Goal: Transaction & Acquisition: Purchase product/service

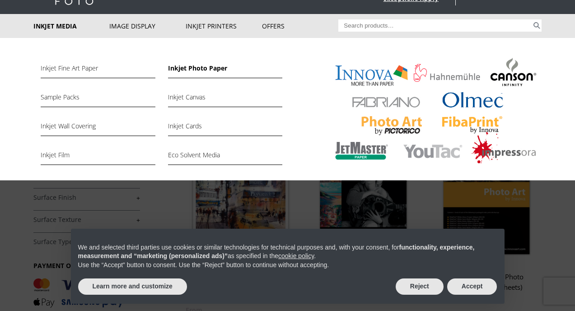
scroll to position [47, 0]
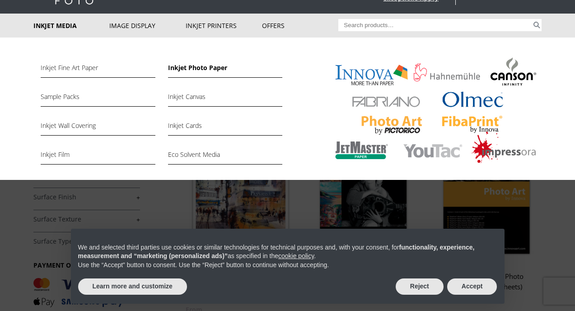
click at [193, 72] on link "Inkjet Photo Paper" at bounding box center [225, 69] width 114 height 15
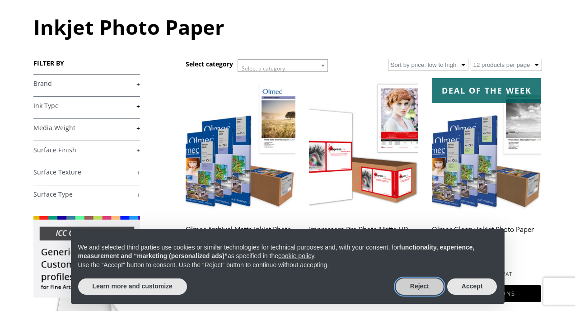
click at [414, 285] on button "Reject" at bounding box center [420, 286] width 48 height 16
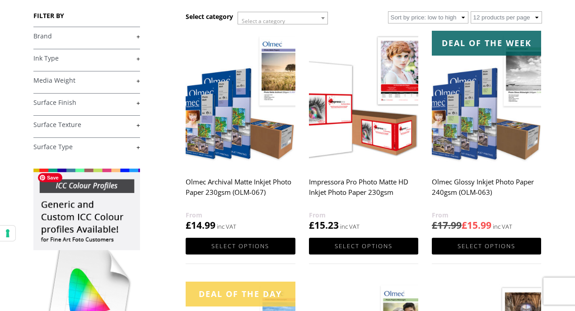
scroll to position [131, 0]
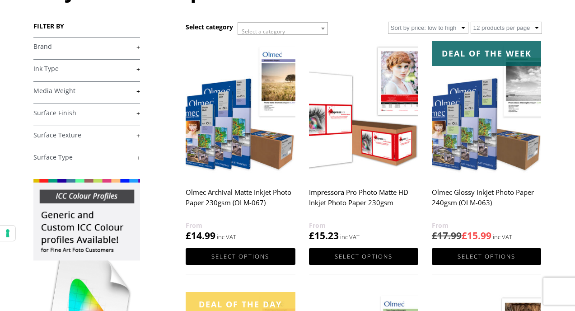
click at [135, 92] on link "+" at bounding box center [86, 91] width 107 height 9
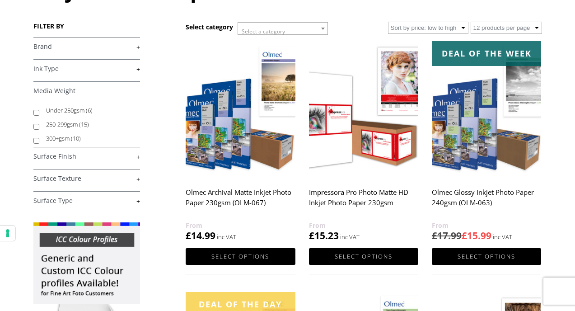
click at [36, 127] on input "250-299gsm (15)" at bounding box center [36, 127] width 6 height 6
checkbox input "true"
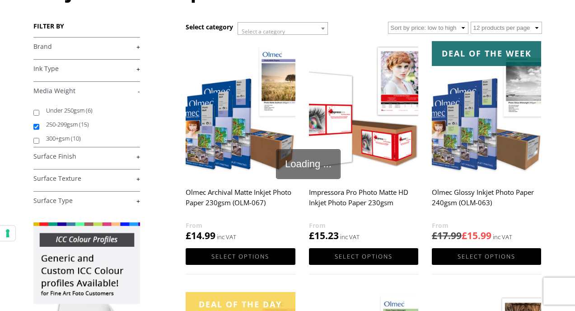
click at [137, 47] on link "+" at bounding box center [86, 46] width 107 height 9
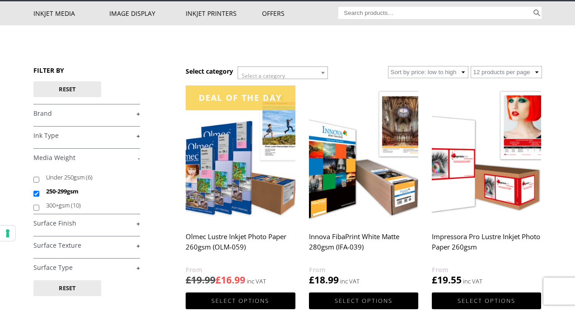
scroll to position [59, 0]
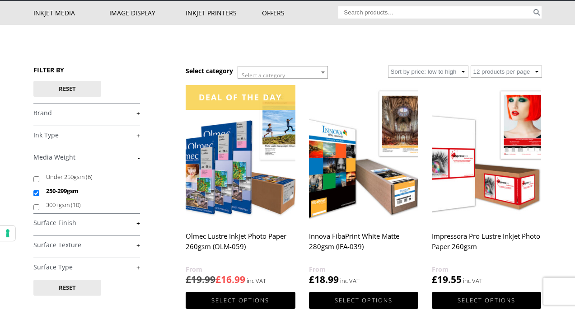
click at [136, 137] on link "+" at bounding box center [86, 135] width 107 height 9
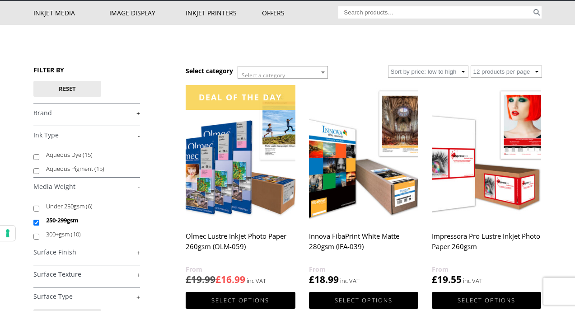
click at [164, 148] on div "FILTER BY Reset £ 0.00 - £ 25.00 (7) £ 25.00 - £ 74.99 (14) £" at bounding box center [109, 238] width 153 height 347
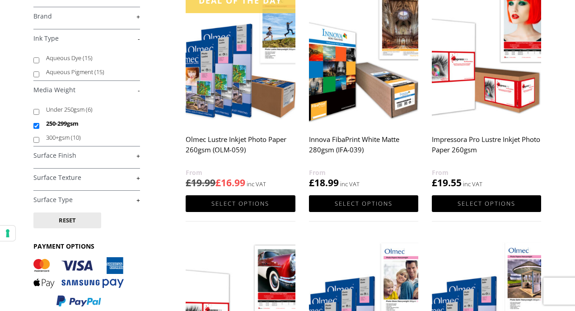
scroll to position [159, 0]
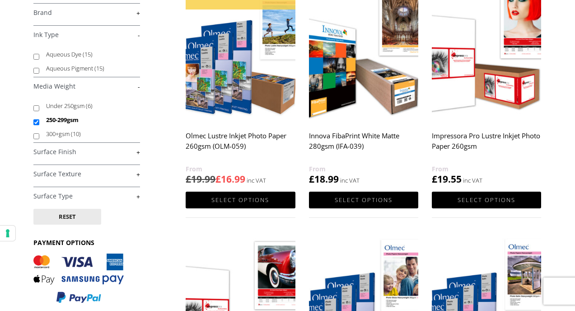
click at [36, 57] on input "Aqueous Dye (15)" at bounding box center [36, 57] width 6 height 6
checkbox input "true"
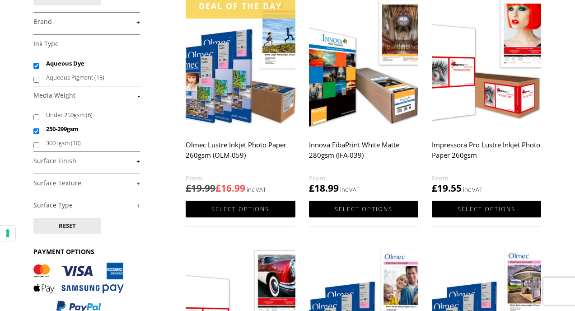
scroll to position [161, 0]
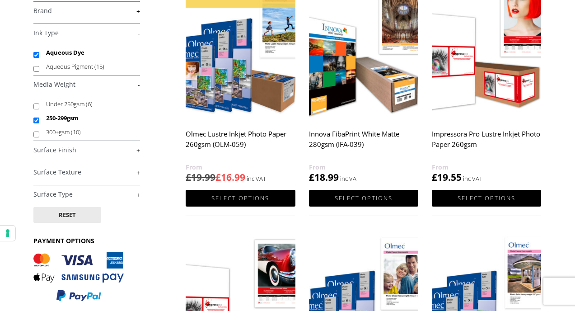
click at [138, 171] on link "+" at bounding box center [86, 172] width 107 height 9
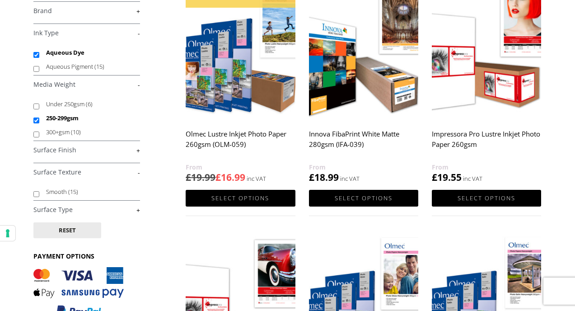
click at [135, 212] on link "+" at bounding box center [86, 209] width 107 height 9
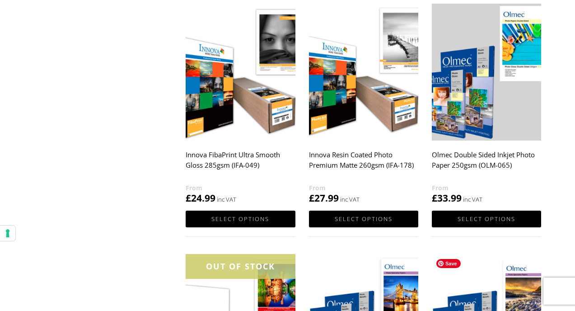
scroll to position [636, 0]
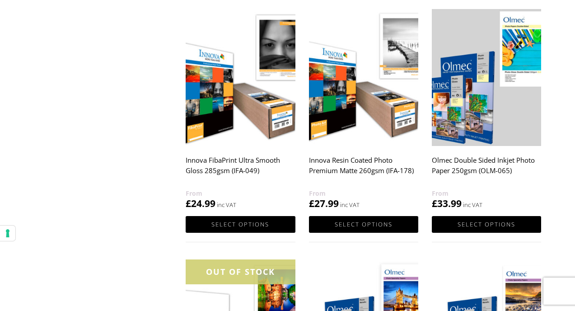
click at [467, 160] on h2 "Olmec Double Sided Inkjet Photo Paper 250gsm (OLM-065)" at bounding box center [486, 170] width 109 height 36
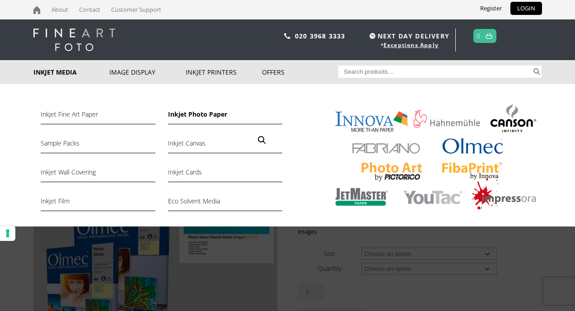
click at [184, 114] on link "Inkjet Photo Paper" at bounding box center [225, 116] width 114 height 15
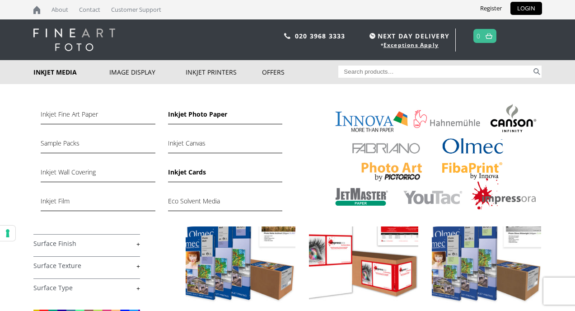
click at [176, 173] on link "Inkjet Cards" at bounding box center [225, 174] width 114 height 15
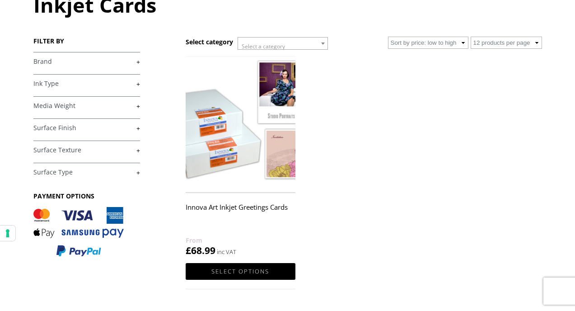
click at [265, 205] on h2 "Innova Art Inkjet Greetings Cards" at bounding box center [240, 217] width 109 height 36
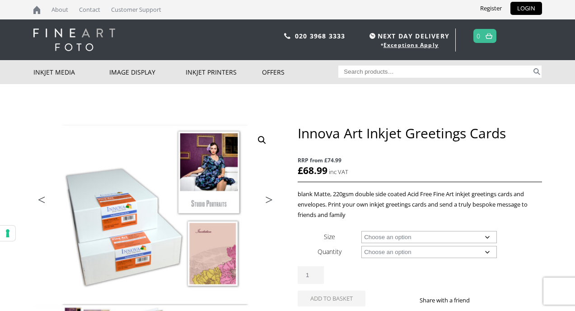
click at [407, 231] on select "Choose an option 4.5" x 5.8" (Folded Card) 5.5" x 7.4" (Folded Card)" at bounding box center [428, 237] width 135 height 12
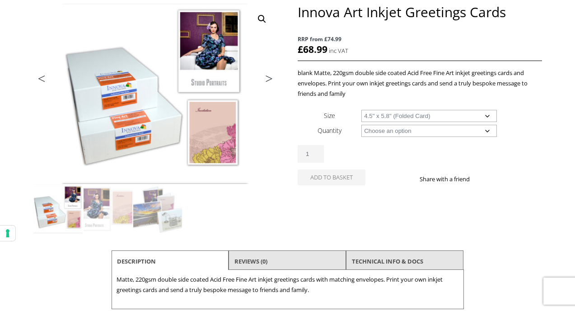
click at [361, 110] on select "Choose an option 4.5" x 5.8" (Folded Card) 5.5" x 7.4" (Folded Card)" at bounding box center [428, 116] width 135 height 12
select select "4-5-x-5-8-folded-card"
click at [405, 133] on select "Choose an option 100 Cards and Envelopes" at bounding box center [428, 131] width 135 height 12
select select "100-cards-and-envelopes"
click at [361, 125] on select "Choose an option 100 Cards and Envelopes" at bounding box center [428, 131] width 135 height 12
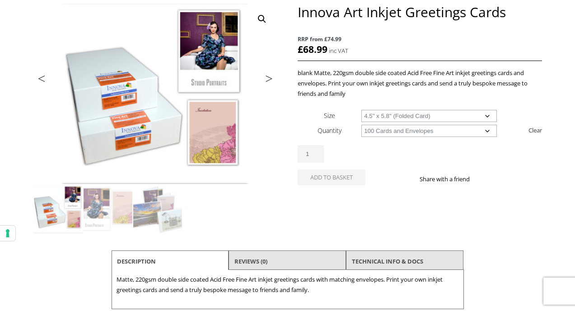
select select "4-5-x-5-8-folded-card"
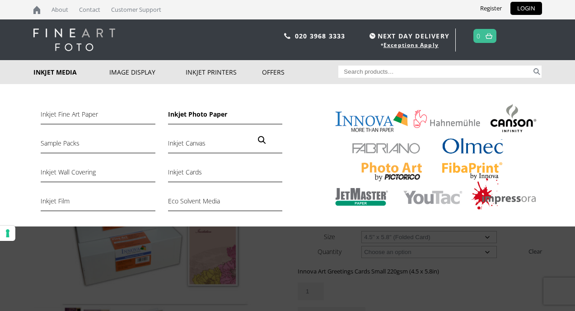
click at [205, 112] on link "Inkjet Photo Paper" at bounding box center [225, 116] width 114 height 15
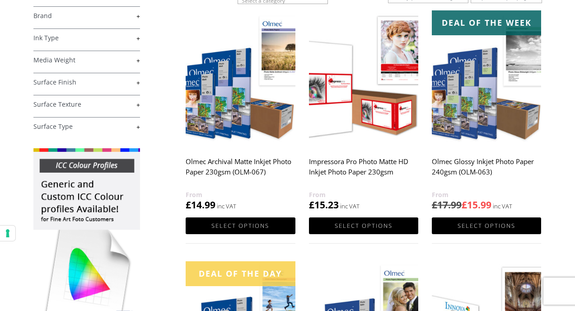
scroll to position [162, 0]
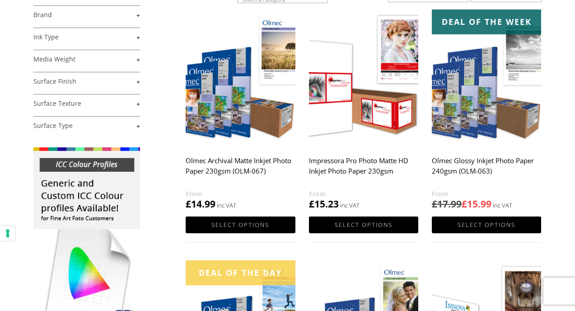
click at [135, 105] on link "+" at bounding box center [86, 103] width 107 height 9
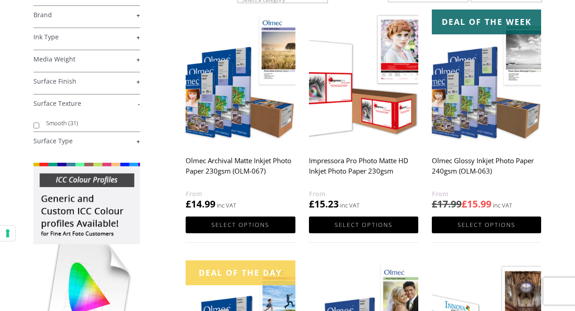
click at [136, 142] on link "+" at bounding box center [86, 141] width 107 height 9
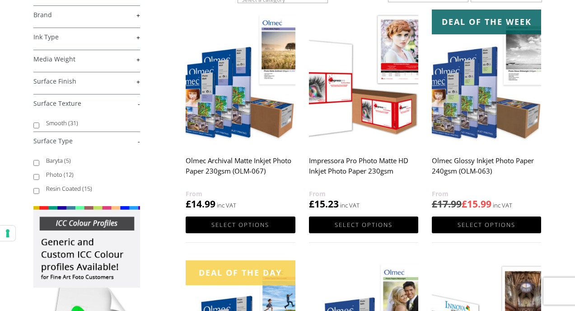
click at [137, 84] on link "+" at bounding box center [86, 81] width 107 height 9
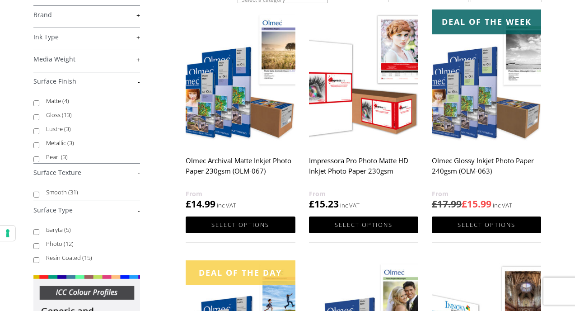
click at [35, 103] on input "Matte (4)" at bounding box center [36, 103] width 6 height 6
checkbox input "true"
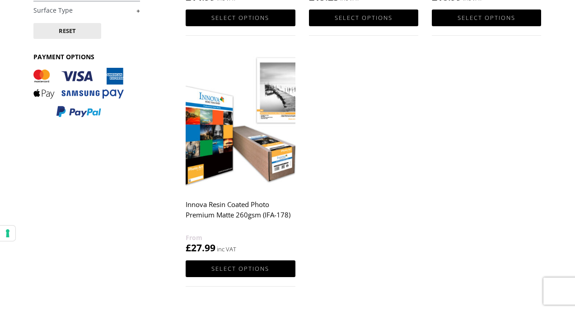
scroll to position [343, 0]
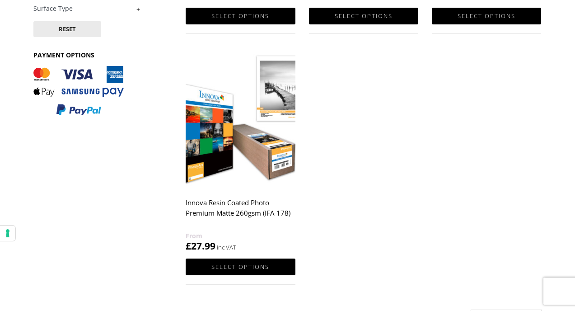
click at [241, 205] on h2 "Innova Resin Coated Photo Premium Matte 260gsm (IFA-178)" at bounding box center [240, 212] width 109 height 36
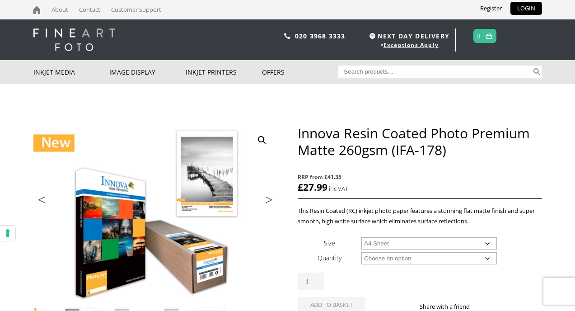
click at [361, 237] on select "Choose an option A4 Sheet A3 Sheet A3+ Sheet A2 Sheet 17" Wide Roll 24" Wide Ro…" at bounding box center [428, 243] width 135 height 12
select select "a4-sheet"
click at [371, 260] on select "Choose an option 50 Sheets" at bounding box center [428, 258] width 135 height 12
select select "50-sheets"
click at [361, 252] on select "Choose an option 50 Sheets" at bounding box center [428, 258] width 135 height 12
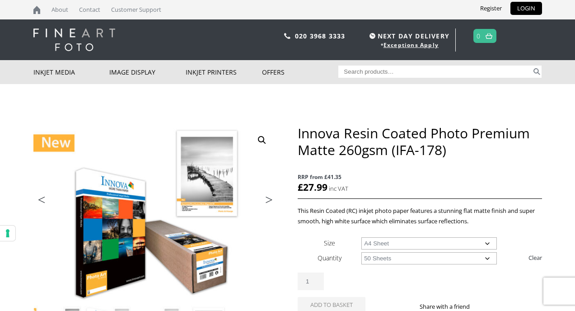
select select "a4-sheet"
